Goal: Transaction & Acquisition: Purchase product/service

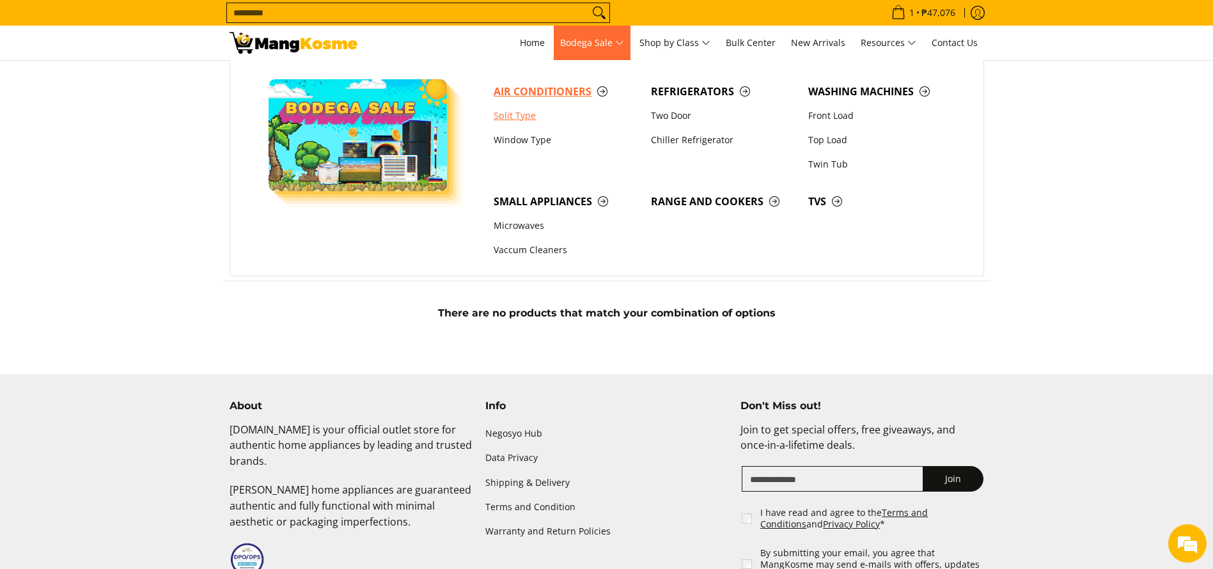
click at [553, 114] on li "Air Conditioners Split Type Window Type" at bounding box center [565, 122] width 157 height 86
click at [560, 93] on span "Air Conditioners" at bounding box center [566, 92] width 145 height 16
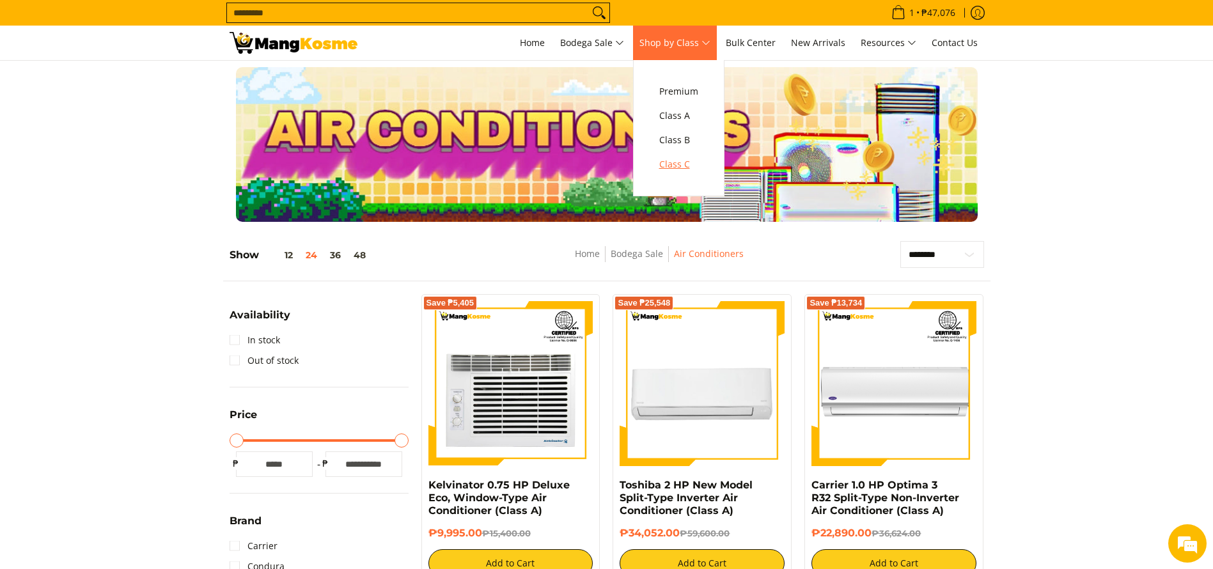
click at [677, 162] on span "Class C" at bounding box center [678, 165] width 39 height 16
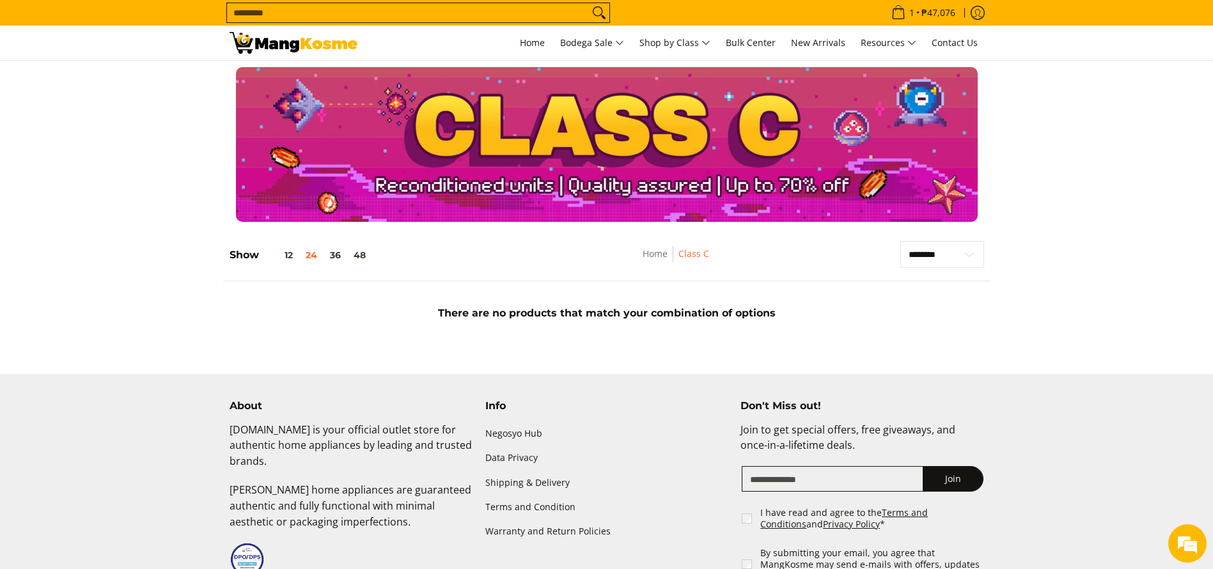
click at [465, 325] on div "There are no products that match your combination of options" at bounding box center [606, 311] width 767 height 35
